Goal: Task Accomplishment & Management: Use online tool/utility

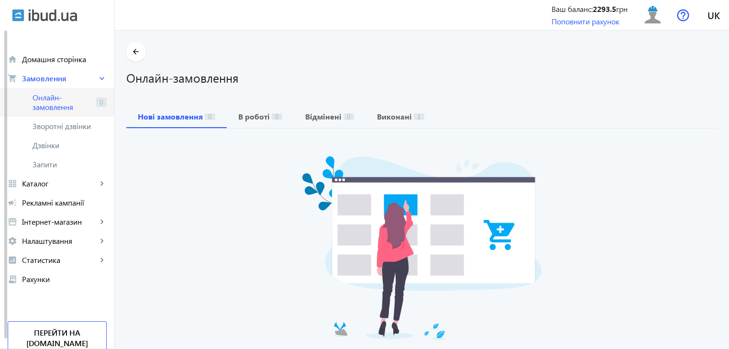
click at [67, 102] on span "Онлайн-замовлення" at bounding box center [63, 102] width 60 height 19
